Goal: Navigation & Orientation: Find specific page/section

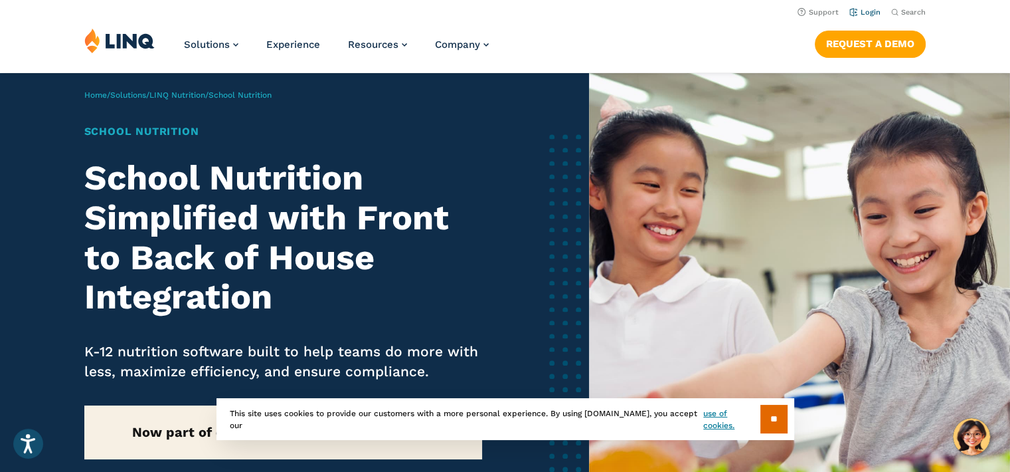
click at [872, 12] on link "Login" at bounding box center [865, 12] width 31 height 9
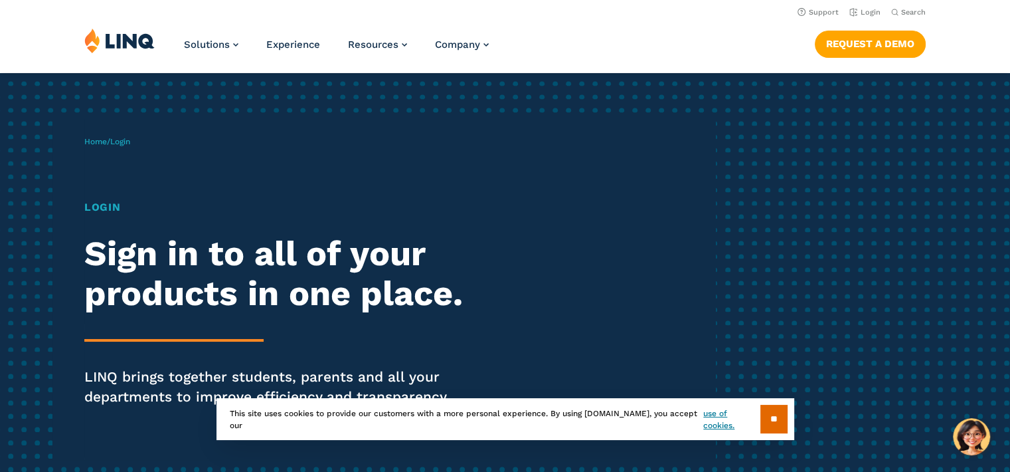
click at [106, 206] on h1 "Login" at bounding box center [278, 207] width 389 height 16
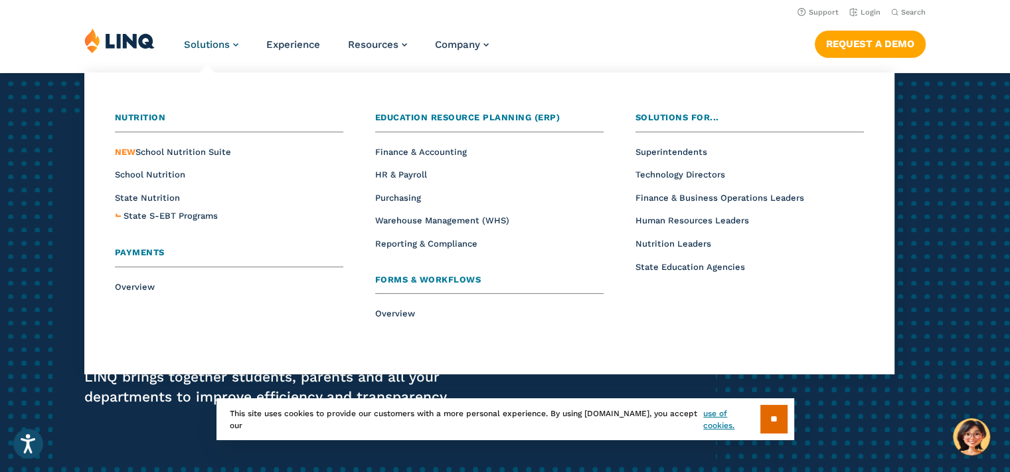
click at [237, 43] on link "Solutions" at bounding box center [211, 45] width 54 height 12
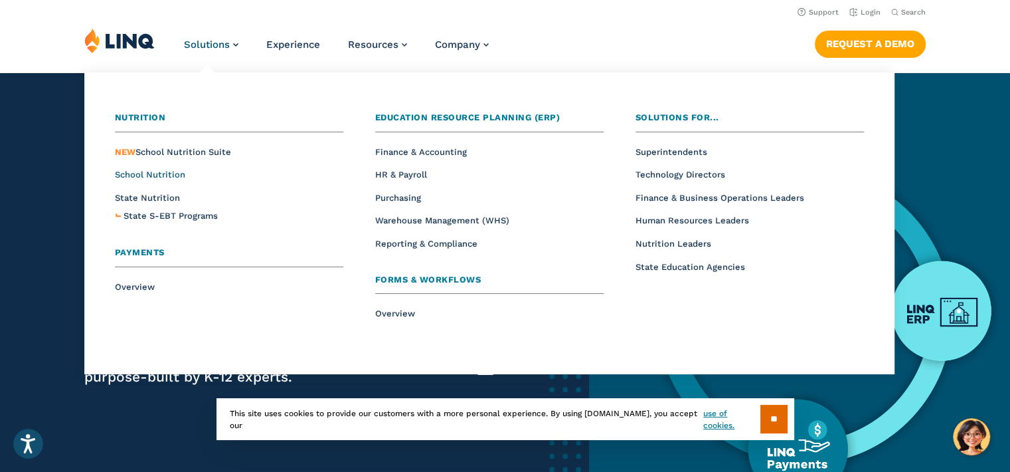
click at [153, 173] on span "School Nutrition" at bounding box center [150, 174] width 70 height 10
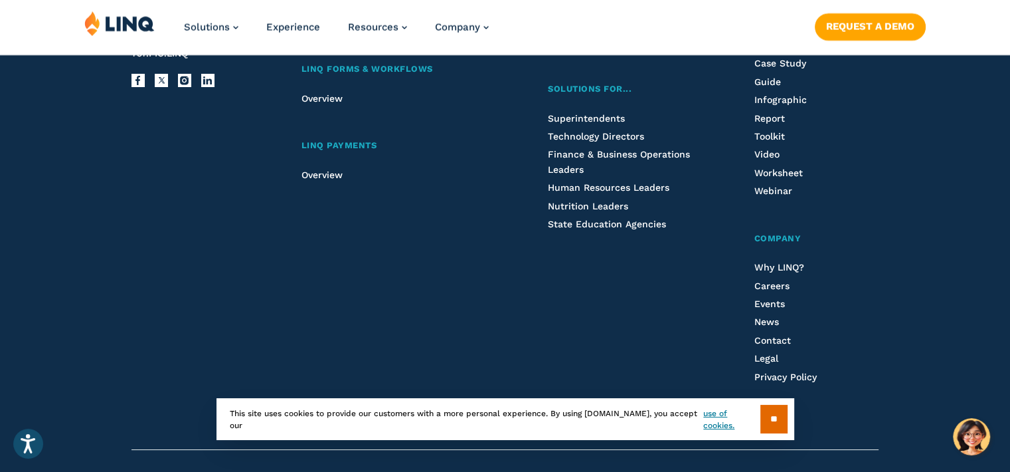
scroll to position [3739, 0]
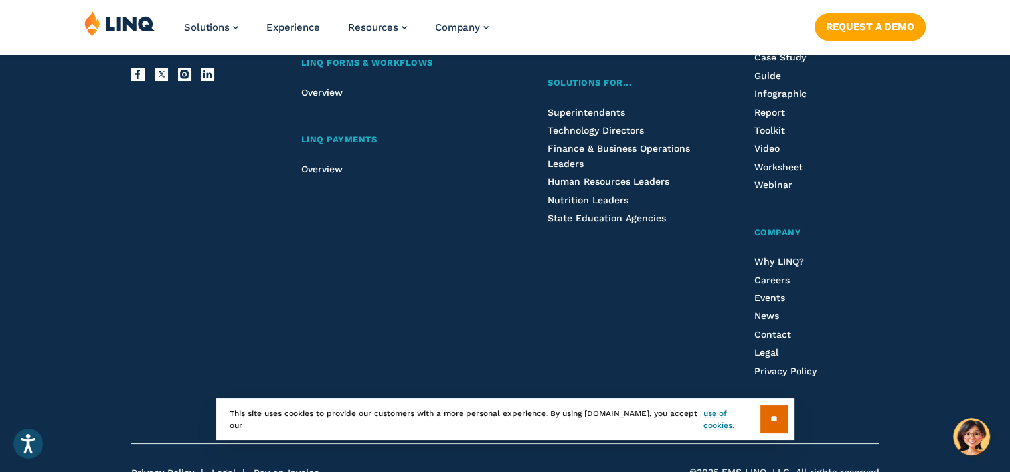
click at [125, 22] on img at bounding box center [119, 23] width 70 height 25
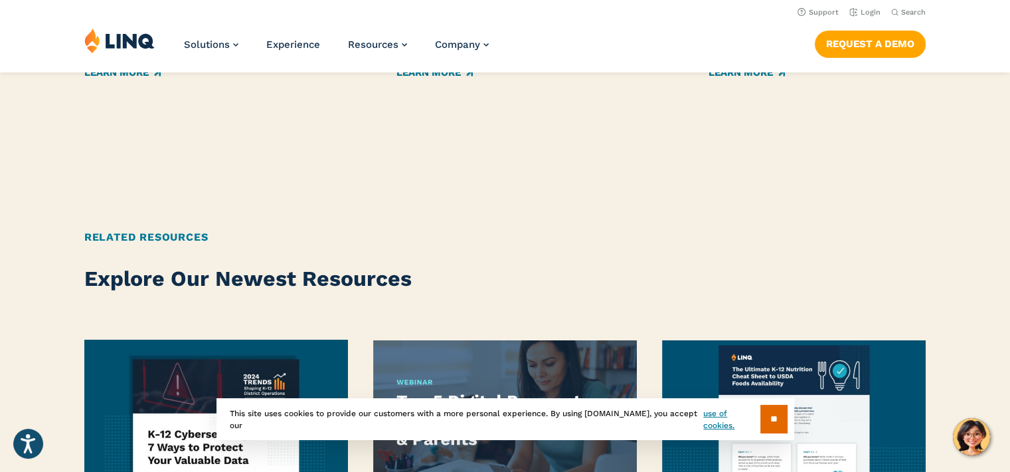
scroll to position [2283, 0]
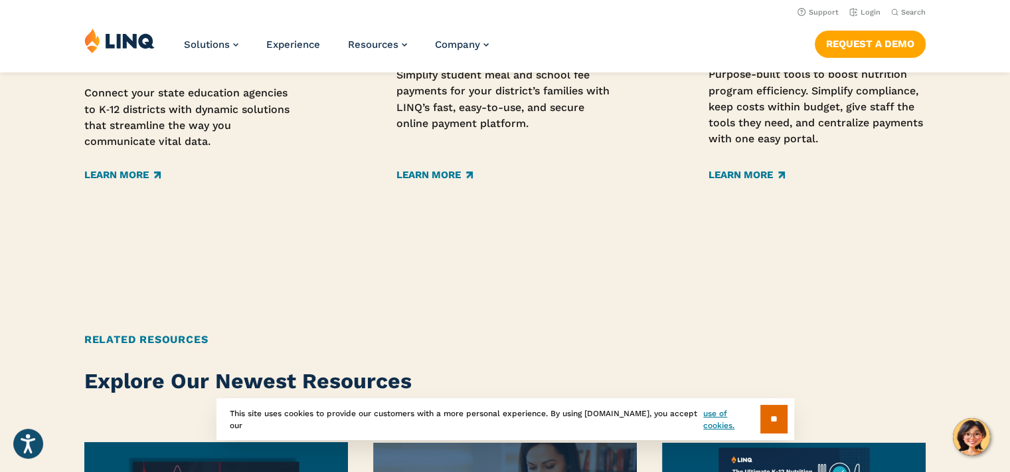
click at [93, 40] on img at bounding box center [119, 40] width 70 height 25
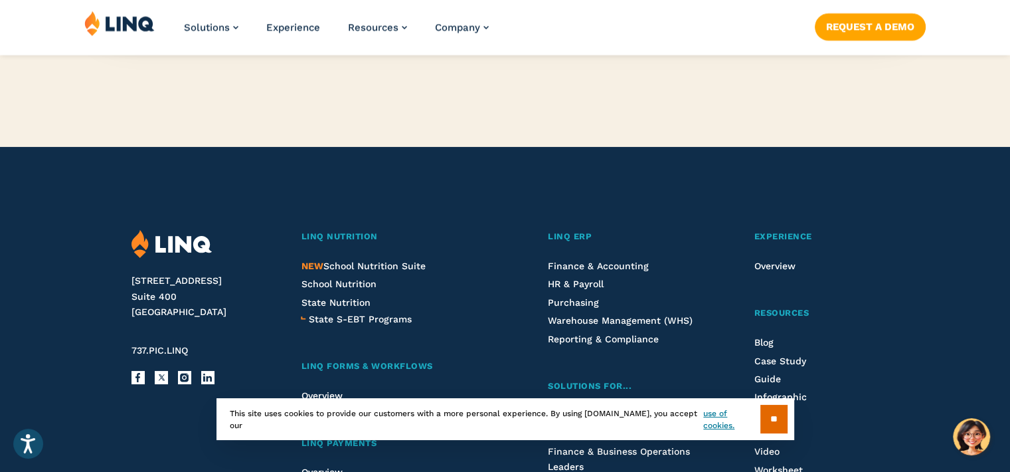
scroll to position [3388, 0]
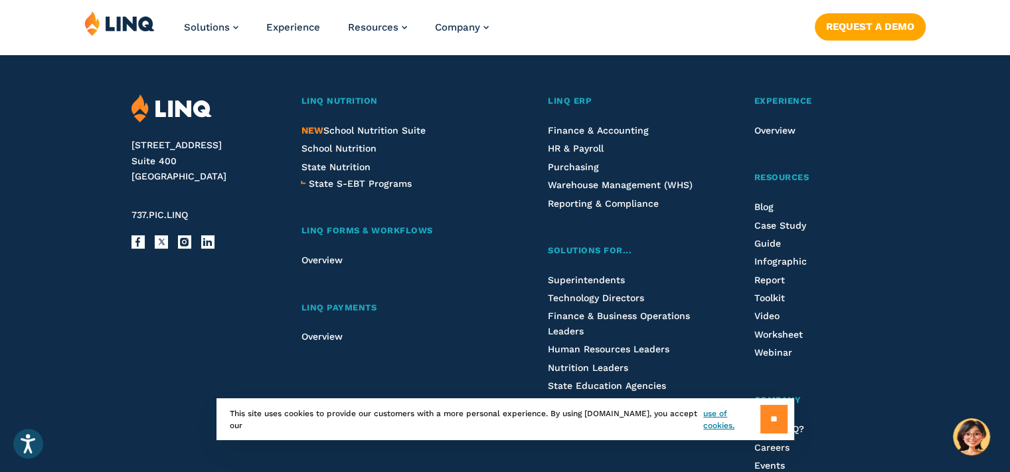
click at [763, 425] on input "**" at bounding box center [774, 419] width 27 height 29
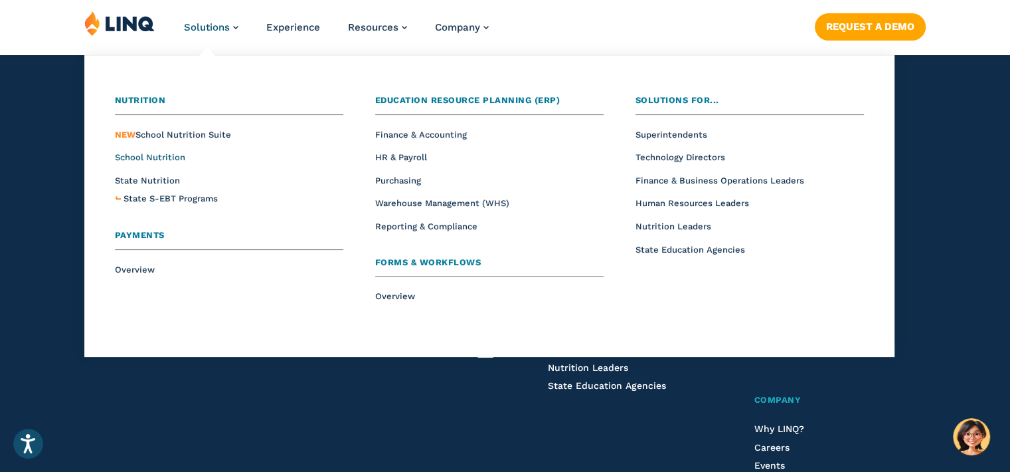
click at [164, 157] on span "School Nutrition" at bounding box center [150, 157] width 70 height 10
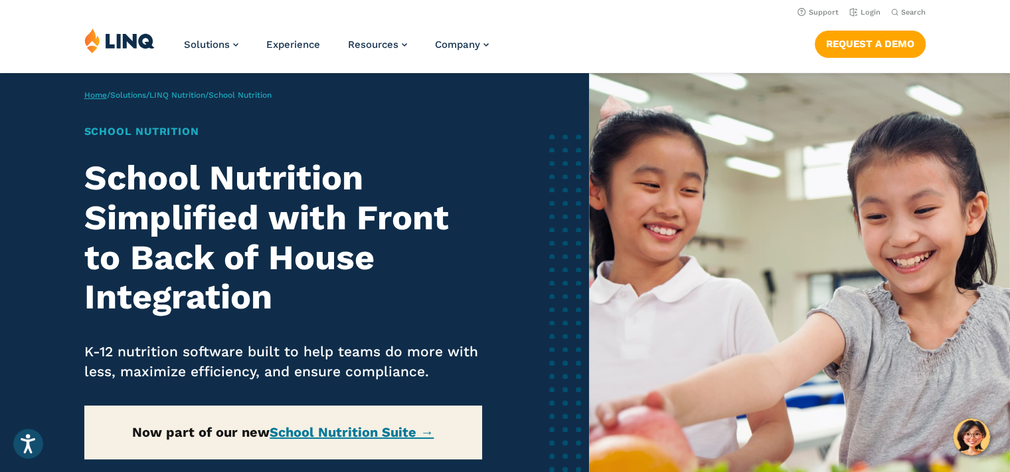
click at [92, 93] on link "Home" at bounding box center [95, 94] width 23 height 9
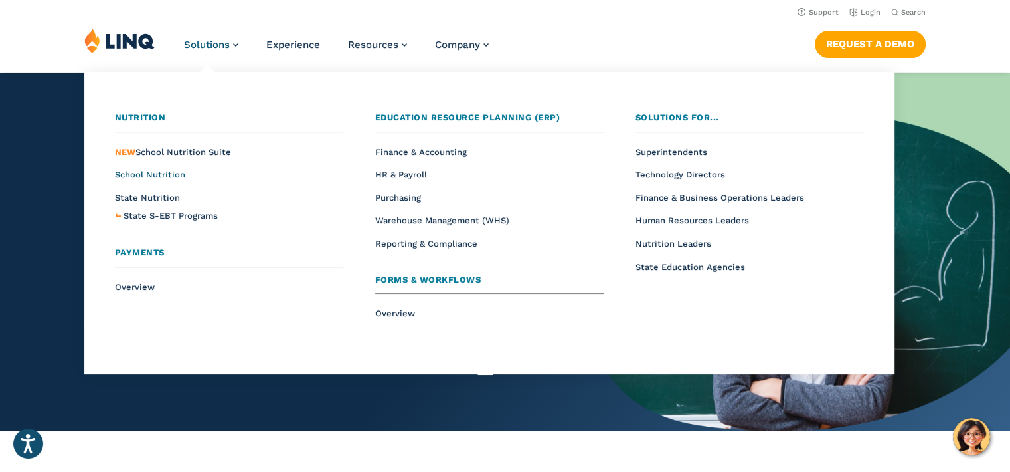
click at [151, 171] on span "School Nutrition" at bounding box center [150, 174] width 70 height 10
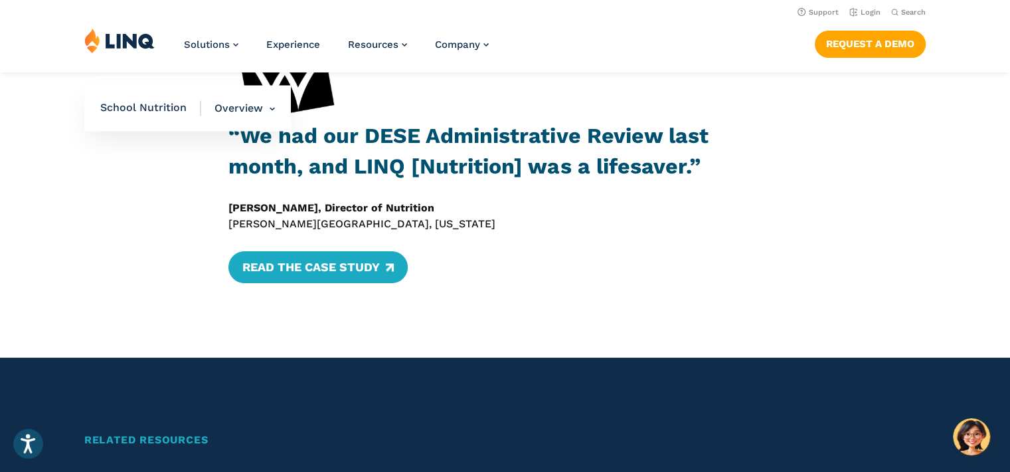
scroll to position [1879, 0]
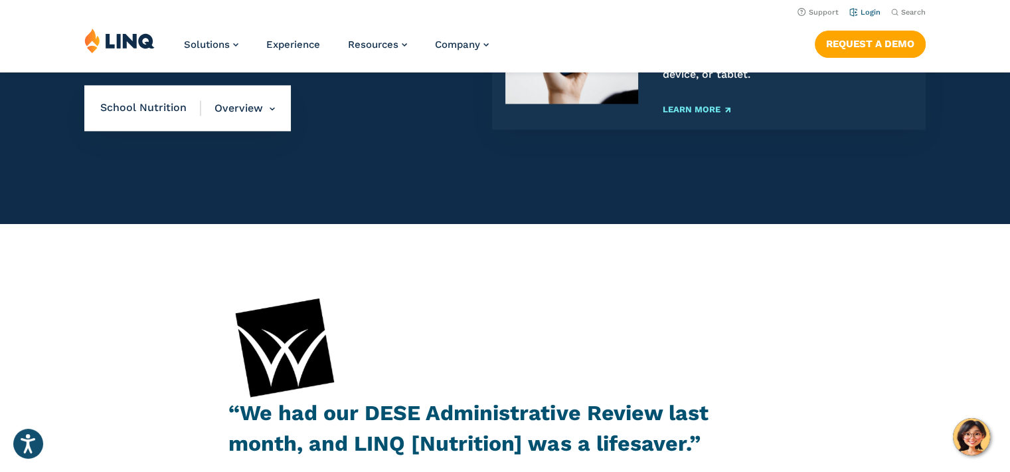
click at [874, 11] on link "Login" at bounding box center [865, 12] width 31 height 9
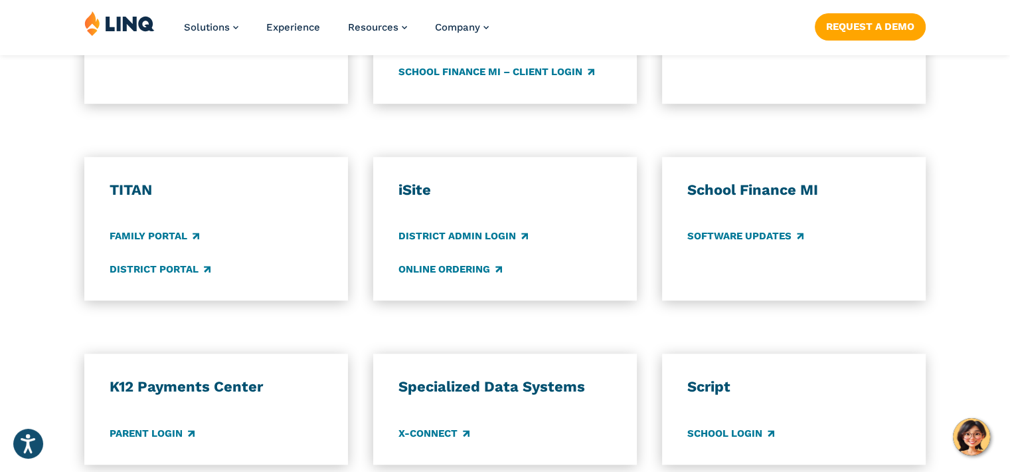
scroll to position [930, 0]
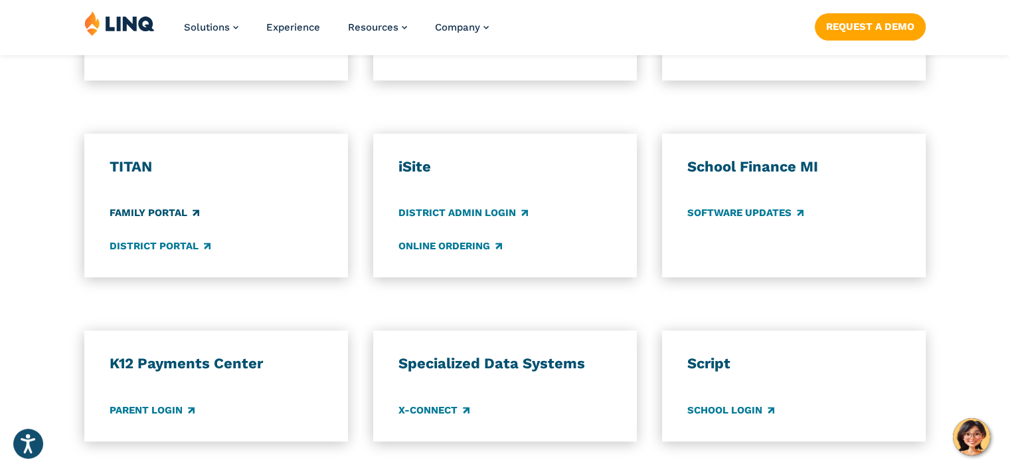
click at [151, 210] on link "Family Portal" at bounding box center [155, 213] width 90 height 15
